Goal: Communication & Community: Share content

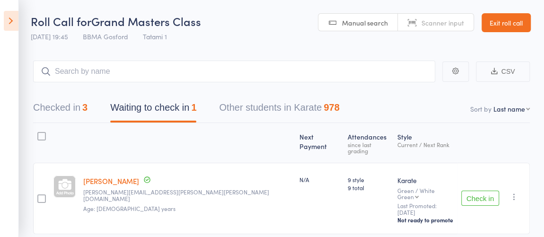
click at [515, 17] on link "Exit roll call" at bounding box center [505, 22] width 49 height 19
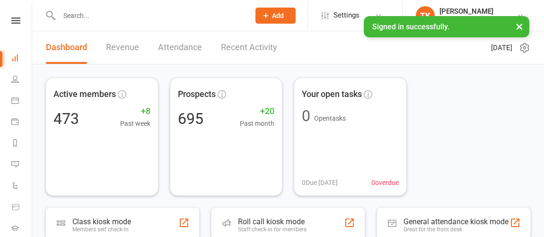
click at [518, 28] on button "×" at bounding box center [519, 26] width 17 height 20
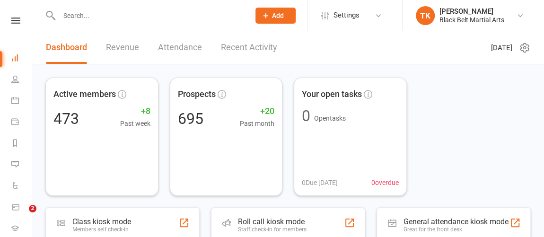
click at [5, 17] on link at bounding box center [16, 20] width 34 height 6
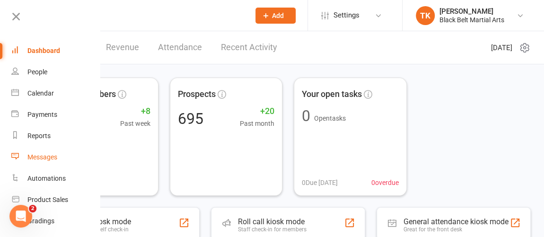
click at [56, 162] on link "Messages" at bounding box center [55, 157] width 89 height 21
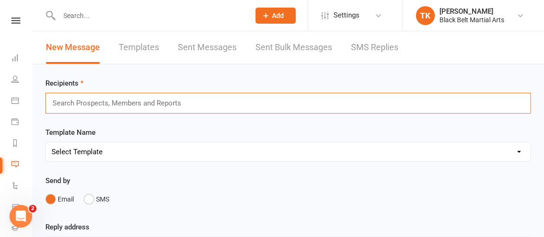
click at [160, 105] on input "text" at bounding box center [121, 103] width 139 height 12
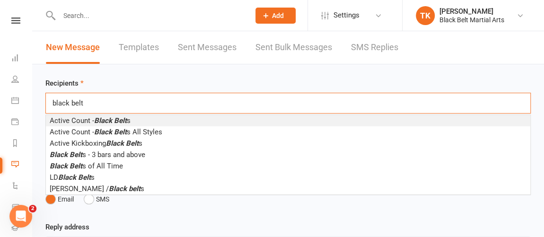
type input "black belt"
click at [152, 120] on li "Active Count - Black Belt s" at bounding box center [288, 120] width 484 height 11
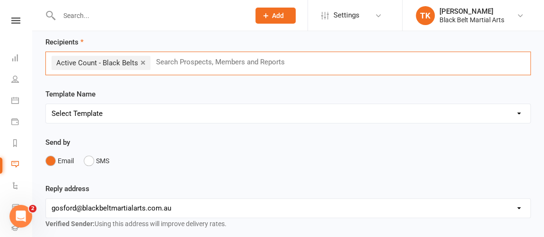
scroll to position [63, 0]
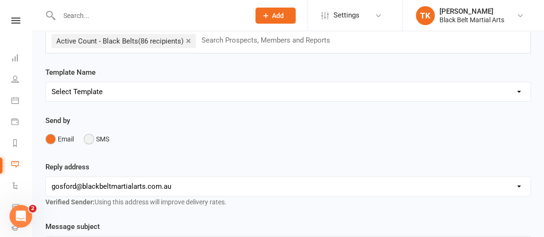
click at [105, 137] on button "SMS" at bounding box center [97, 139] width 26 height 18
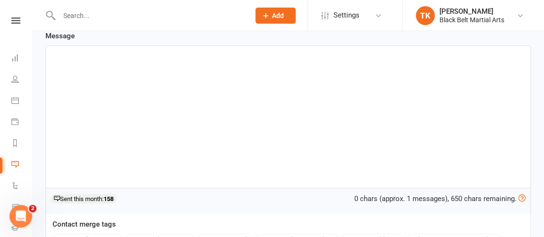
scroll to position [193, 0]
click at [133, 70] on div "﻿" at bounding box center [288, 118] width 484 height 142
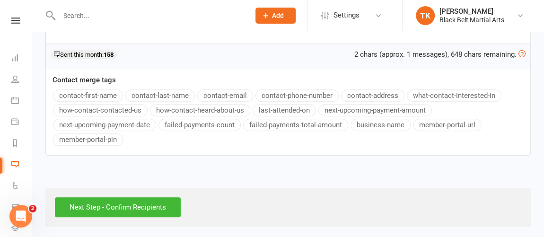
scroll to position [128, 0]
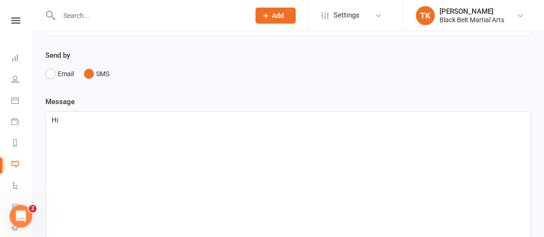
click at [83, 94] on div "Recipients × Active Count - Black Belts (86 recipients) Search Prospects, Membe…" at bounding box center [288, 186] width 512 height 500
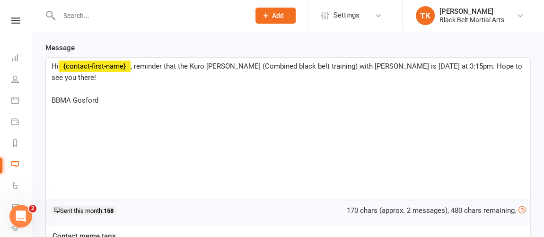
scroll to position [338, 0]
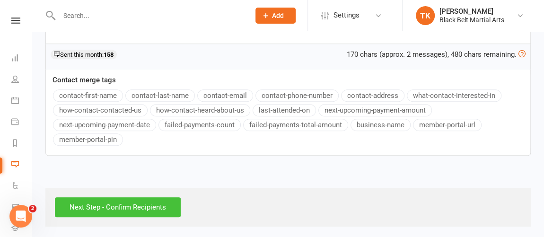
click at [159, 205] on input "Next Step - Confirm Recipients" at bounding box center [118, 207] width 126 height 20
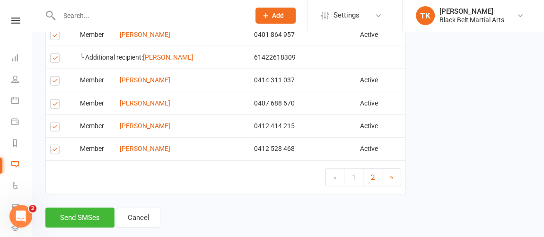
scroll to position [1361, 0]
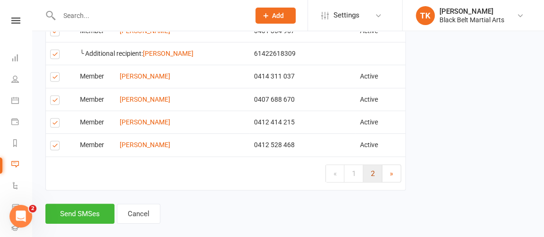
click at [373, 180] on link "2" at bounding box center [372, 173] width 19 height 17
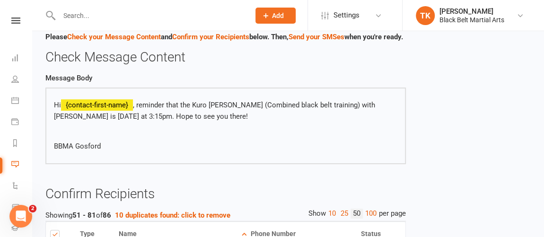
scroll to position [14, 0]
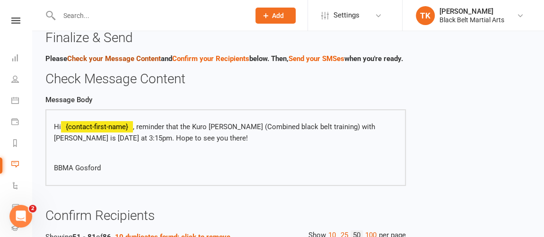
click at [115, 60] on link "Check your Message Content" at bounding box center [114, 58] width 94 height 9
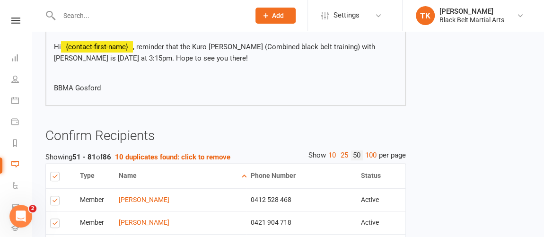
scroll to position [96, 0]
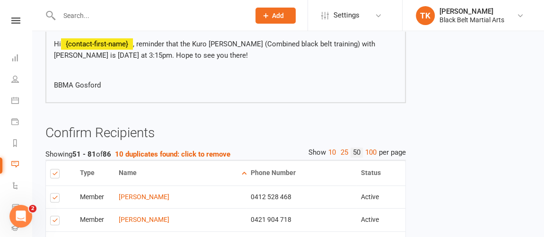
click at [263, 56] on p "Hi {contact-first-name} , reminder that the Kuro [PERSON_NAME] (Combined black …" at bounding box center [225, 49] width 343 height 23
click at [315, 55] on p "Hi {contact-first-name} , reminder that the Kuro [PERSON_NAME] (Combined black …" at bounding box center [225, 49] width 343 height 23
click at [348, 56] on p "Hi {contact-first-name} , reminder that the Kuro [PERSON_NAME] (Combined black …" at bounding box center [225, 49] width 343 height 23
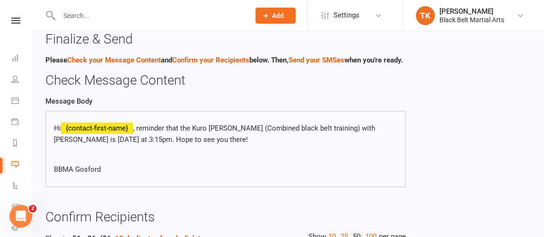
scroll to position [9, 0]
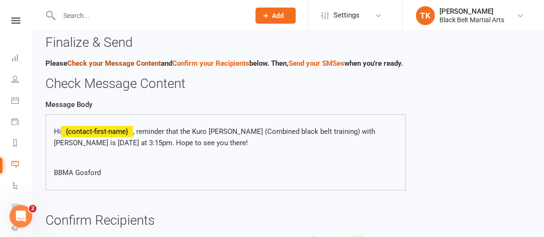
click at [92, 63] on link "Check your Message Content" at bounding box center [114, 63] width 94 height 9
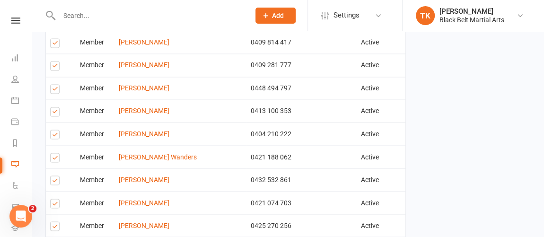
scroll to position [881, 0]
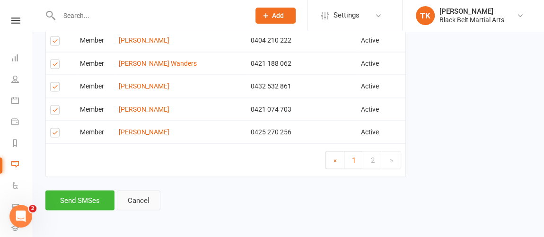
click at [129, 202] on link "Cancel" at bounding box center [139, 200] width 44 height 20
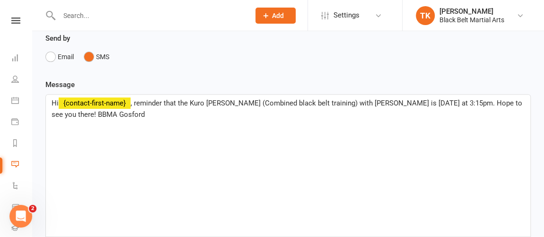
scroll to position [150, 0]
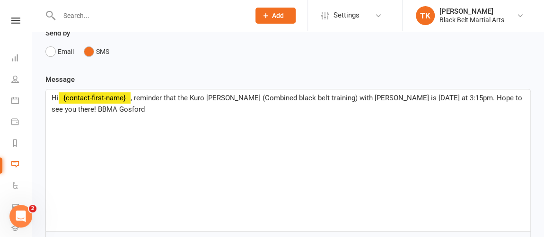
click at [156, 108] on p "Hi ﻿ {contact-first-name} , reminder that the Kuro [PERSON_NAME] (Combined blac…" at bounding box center [288, 103] width 473 height 23
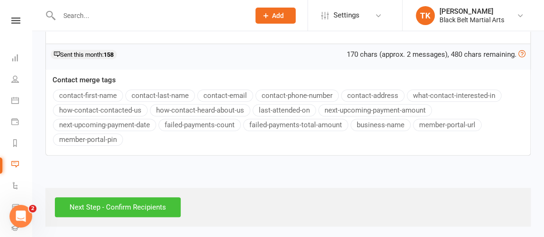
click at [99, 197] on input "Next Step - Confirm Recipients" at bounding box center [118, 207] width 126 height 20
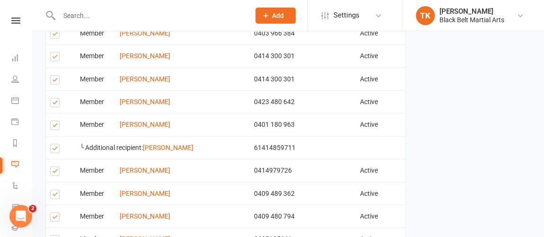
scroll to position [1380, 0]
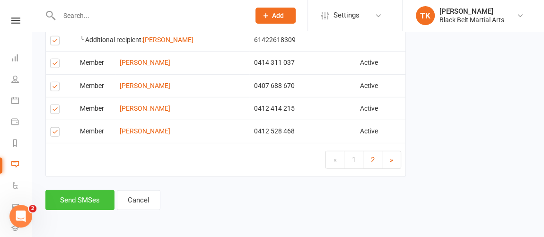
click at [72, 204] on button "Send SMSes" at bounding box center [79, 200] width 69 height 20
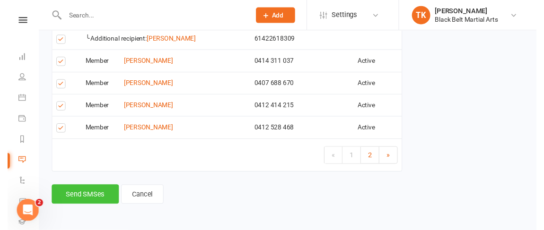
scroll to position [1366, 0]
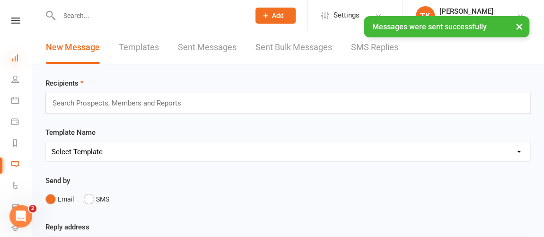
click at [17, 60] on icon at bounding box center [15, 58] width 8 height 8
